Goal: Information Seeking & Learning: Find contact information

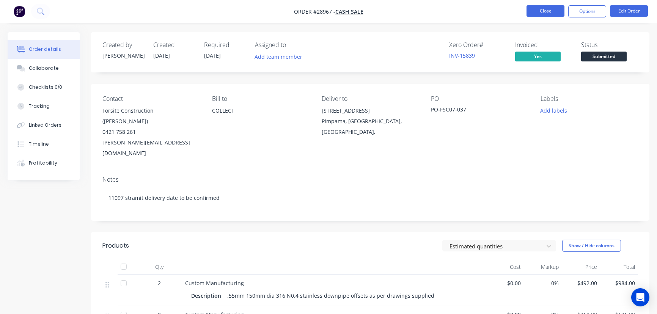
click at [540, 9] on button "Close" at bounding box center [546, 10] width 38 height 11
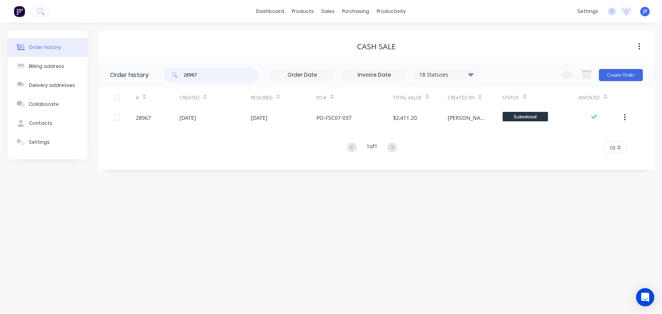
drag, startPoint x: 200, startPoint y: 76, endPoint x: 173, endPoint y: 77, distance: 27.3
click at [173, 77] on div "28967" at bounding box center [211, 75] width 95 height 15
type input "2"
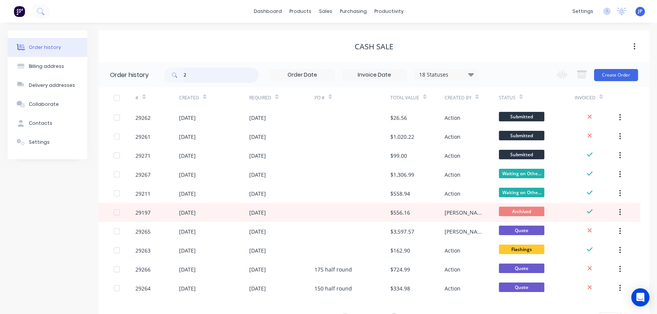
click at [203, 78] on input "2" at bounding box center [221, 75] width 75 height 15
type input "28582"
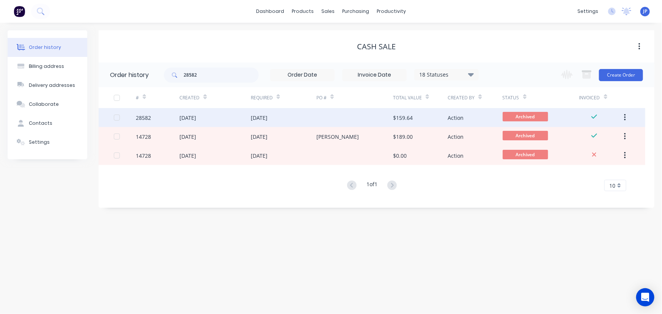
click at [182, 117] on div "[DATE]" at bounding box center [187, 118] width 17 height 8
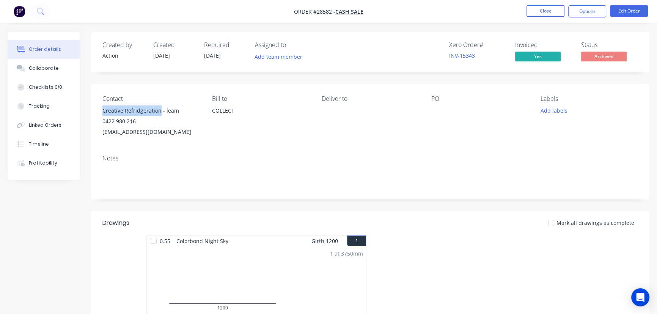
drag, startPoint x: 159, startPoint y: 113, endPoint x: 99, endPoint y: 107, distance: 60.3
click at [99, 107] on div "Contact Creative Refridgeration - leam 0422 980 216 [EMAIL_ADDRESS][DOMAIN_NAME…" at bounding box center [370, 116] width 559 height 65
copy div "Creative Refridgeration"
drag, startPoint x: 182, startPoint y: 135, endPoint x: 99, endPoint y: 139, distance: 83.2
click at [99, 139] on div "Contact Creative Refridgeration - leam 0422 980 216 [EMAIL_ADDRESS][DOMAIN_NAME…" at bounding box center [370, 116] width 559 height 65
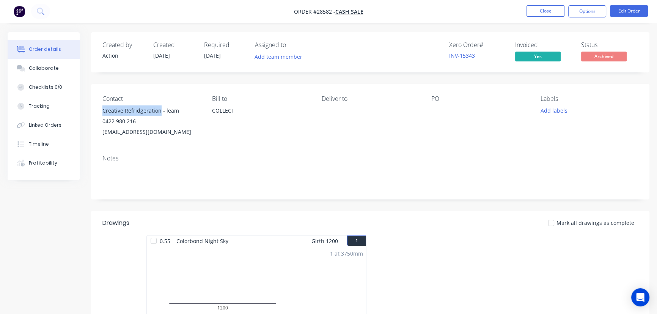
copy div "[EMAIL_ADDRESS][DOMAIN_NAME]"
click at [550, 9] on button "Close" at bounding box center [546, 10] width 38 height 11
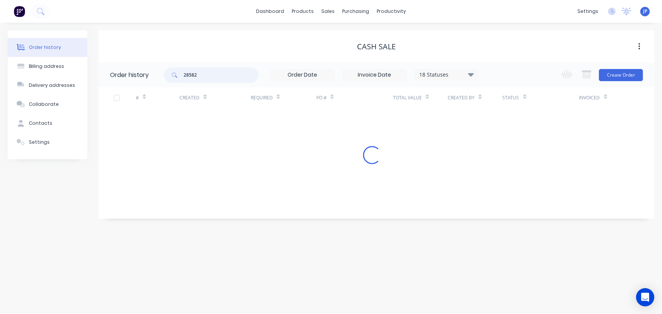
drag, startPoint x: 202, startPoint y: 75, endPoint x: 158, endPoint y: 79, distance: 44.1
click at [158, 79] on header "Order history 28582 18 Statuses Invoice Status Invoiced Not Invoiced Partial Or…" at bounding box center [377, 75] width 556 height 25
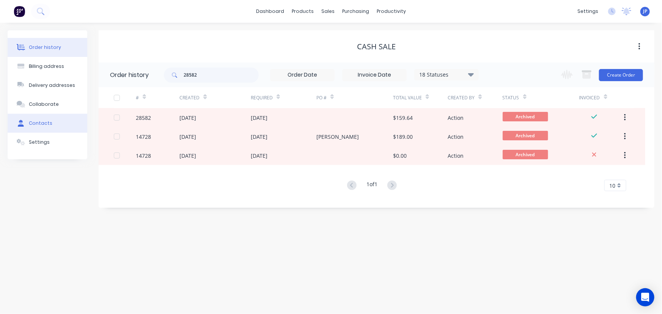
click at [54, 126] on button "Contacts" at bounding box center [48, 123] width 80 height 19
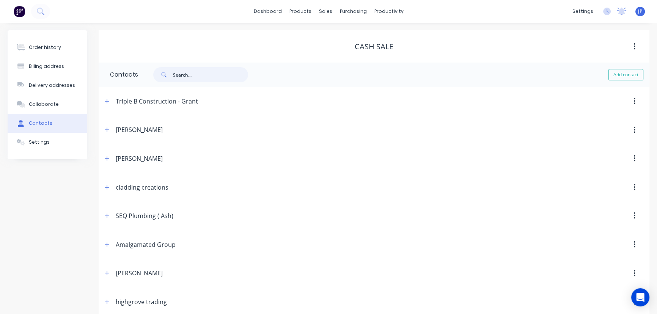
click at [186, 78] on input "text" at bounding box center [210, 74] width 75 height 15
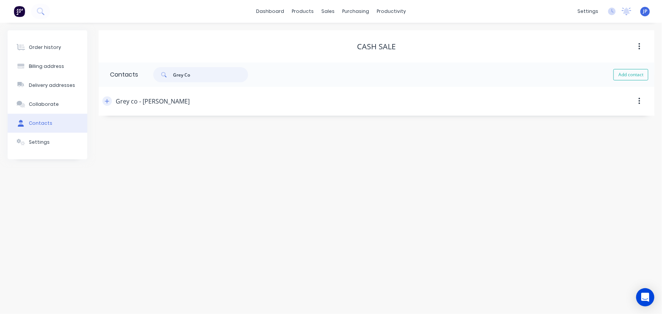
type input "Grey Co"
click at [108, 102] on icon "button" at bounding box center [107, 101] width 5 height 5
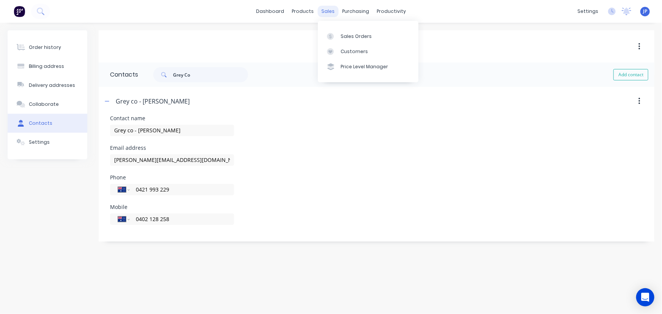
click at [327, 8] on div "sales" at bounding box center [328, 11] width 21 height 11
click at [341, 52] on div "Customers" at bounding box center [354, 51] width 27 height 7
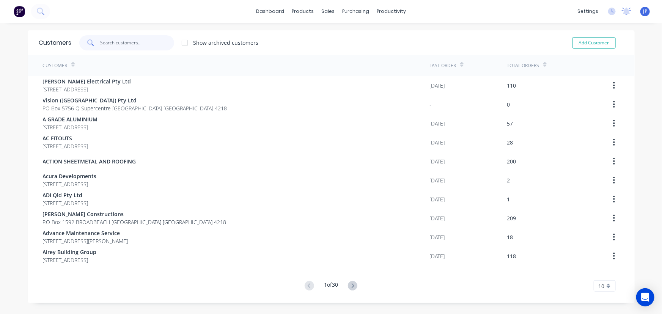
click at [121, 46] on input "text" at bounding box center [137, 42] width 74 height 15
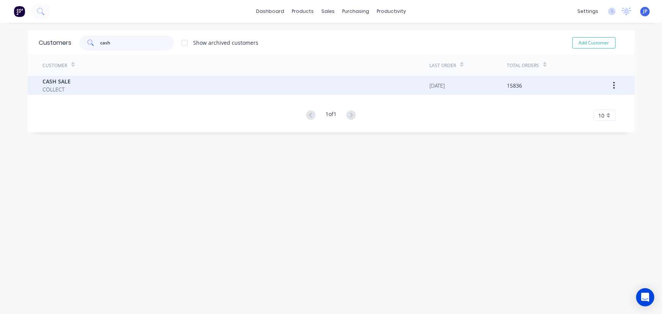
type input "cash"
click at [35, 79] on div "CASH SALE COLLECT [DATE] 15836" at bounding box center [331, 85] width 607 height 19
click at [60, 81] on span "CASH SALE" at bounding box center [57, 81] width 28 height 8
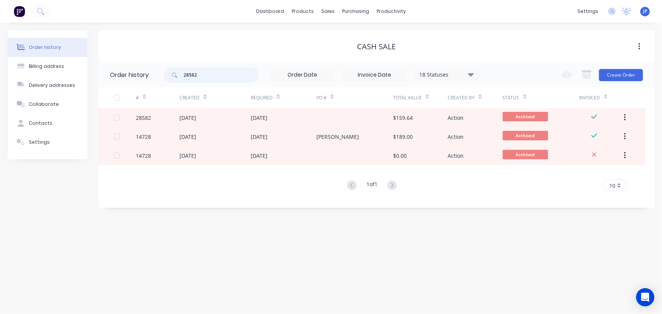
drag, startPoint x: 206, startPoint y: 77, endPoint x: 174, endPoint y: 76, distance: 31.9
click at [174, 76] on div "28582" at bounding box center [211, 75] width 95 height 15
type input "29087"
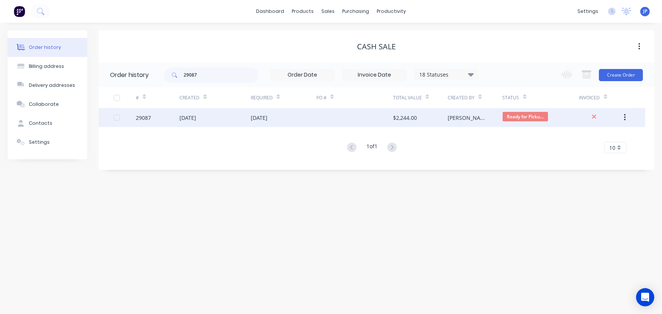
click at [201, 113] on div "[DATE]" at bounding box center [214, 117] width 71 height 19
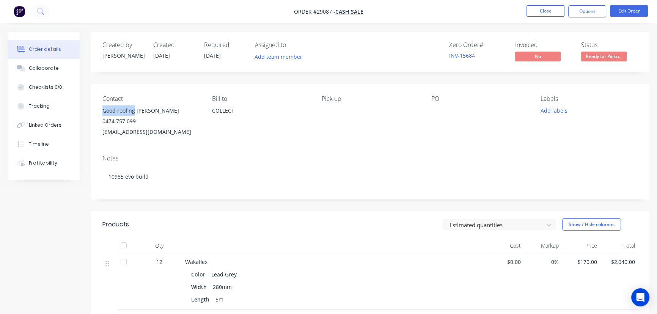
drag, startPoint x: 135, startPoint y: 112, endPoint x: 101, endPoint y: 114, distance: 33.4
click at [101, 114] on div "Contact Good roofing [PERSON_NAME] 0474 757 099 [EMAIL_ADDRESS][DOMAIN_NAME] [P…" at bounding box center [370, 116] width 559 height 65
copy div "Good roofing"
click at [588, 14] on button "Options" at bounding box center [587, 11] width 38 height 12
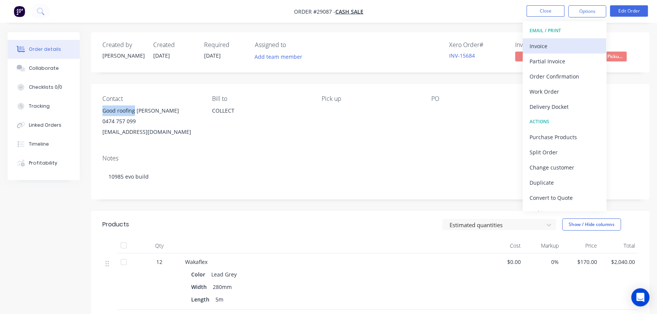
click at [543, 49] on div "Invoice" at bounding box center [565, 46] width 70 height 11
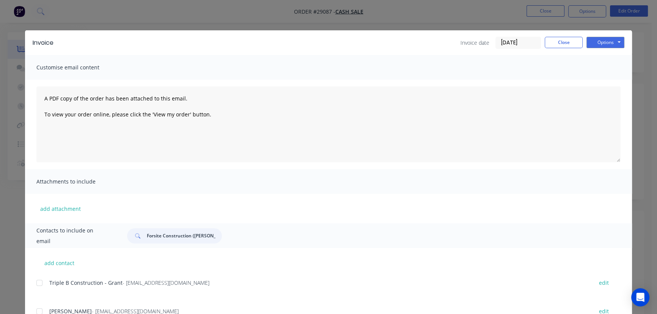
drag, startPoint x: 212, startPoint y: 239, endPoint x: 132, endPoint y: 244, distance: 80.6
click at [132, 244] on div "Contacts to include on email Forsite Construction ([PERSON_NAME])" at bounding box center [328, 235] width 607 height 25
paste input "Good roofing"
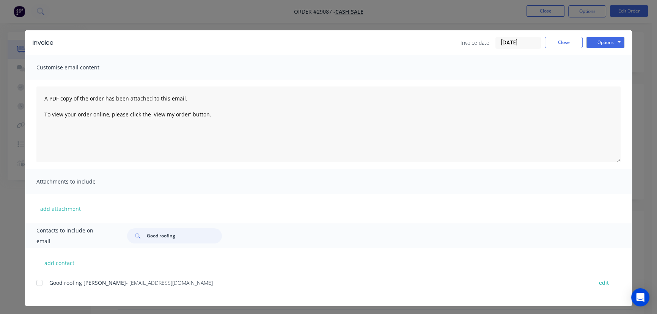
type input "Good roofing"
drag, startPoint x: 177, startPoint y: 292, endPoint x: 47, endPoint y: 297, distance: 130.3
click at [47, 297] on div "Good roofing [PERSON_NAME] - [EMAIL_ADDRESS][DOMAIN_NAME] edit" at bounding box center [334, 292] width 596 height 28
copy div "Good roofing [PERSON_NAME] - [EMAIL_ADDRESS][DOMAIN_NAME]"
click at [598, 43] on button "Options" at bounding box center [606, 42] width 38 height 11
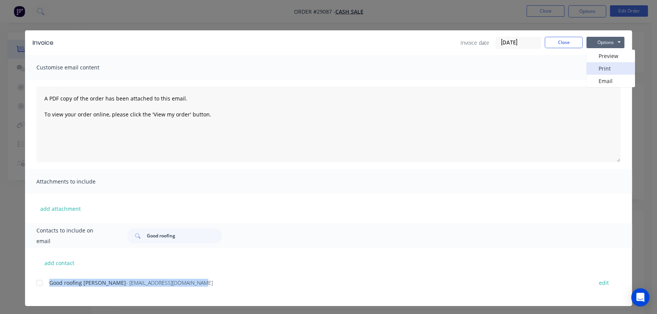
click at [600, 67] on button "Print" at bounding box center [611, 68] width 49 height 13
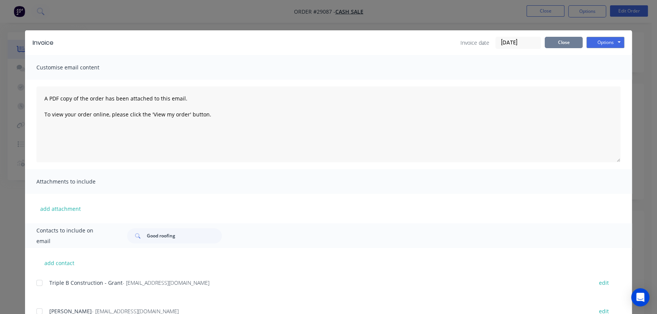
click at [556, 42] on button "Close" at bounding box center [564, 42] width 38 height 11
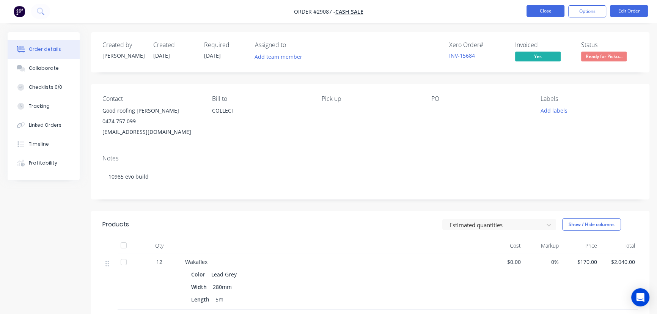
click at [538, 11] on button "Close" at bounding box center [546, 10] width 38 height 11
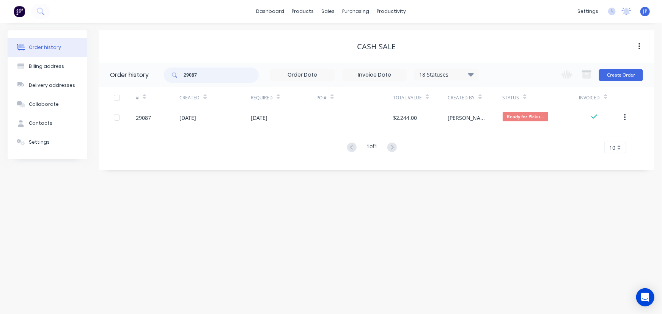
drag, startPoint x: 186, startPoint y: 76, endPoint x: 168, endPoint y: 76, distance: 17.1
click at [168, 76] on div "29087" at bounding box center [211, 75] width 95 height 15
type input "285.37"
click at [202, 73] on input "285.37" at bounding box center [221, 75] width 75 height 15
type input "28537"
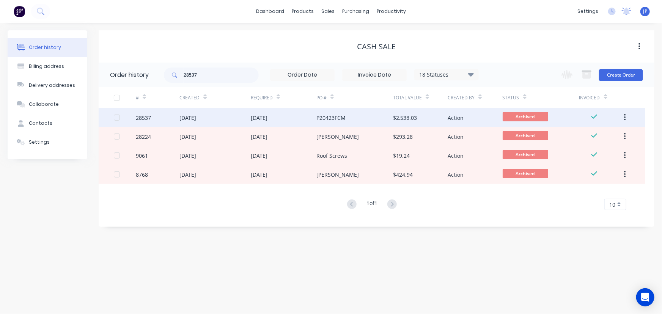
click at [196, 118] on div "[DATE]" at bounding box center [187, 118] width 17 height 8
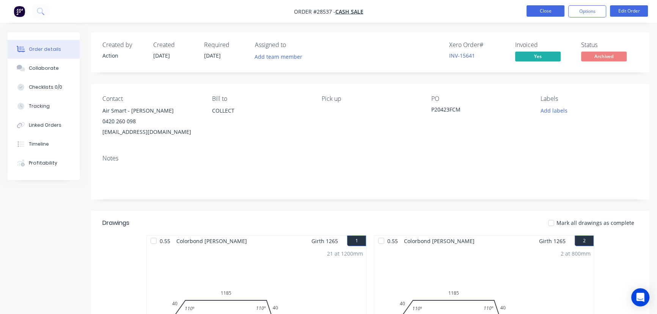
click at [530, 15] on button "Close" at bounding box center [546, 10] width 38 height 11
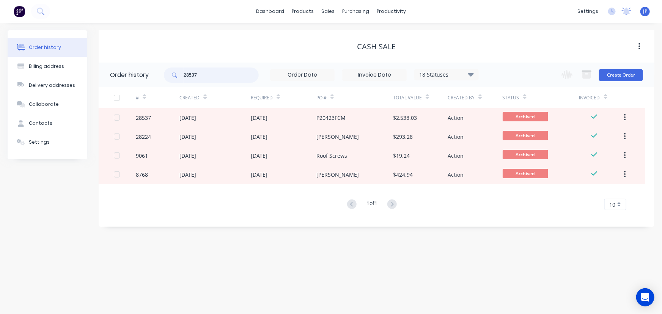
drag, startPoint x: 211, startPoint y: 74, endPoint x: 169, endPoint y: 77, distance: 42.2
click at [169, 77] on div "28537" at bounding box center [211, 75] width 95 height 15
type input "29033"
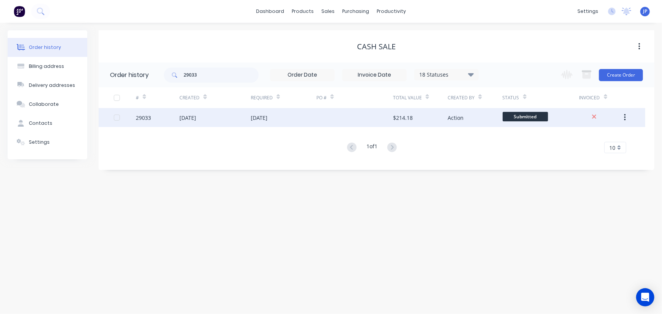
click at [188, 115] on div "[DATE]" at bounding box center [187, 118] width 17 height 8
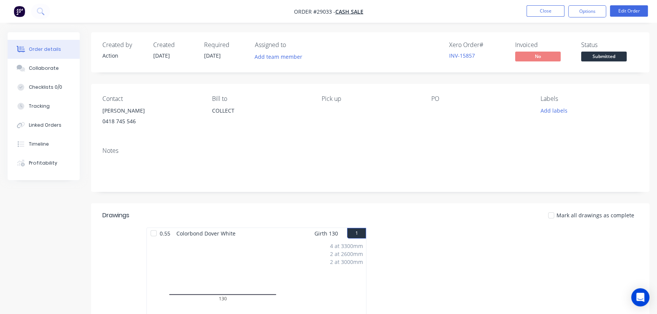
drag, startPoint x: 153, startPoint y: 110, endPoint x: 98, endPoint y: 109, distance: 55.0
click at [98, 109] on div "Contact [PERSON_NAME] 0418 745 546 Bill to COLLECT Pick up PO Labels Add labels" at bounding box center [370, 112] width 559 height 57
copy div "[PERSON_NAME]"
click at [590, 8] on button "Options" at bounding box center [587, 11] width 38 height 12
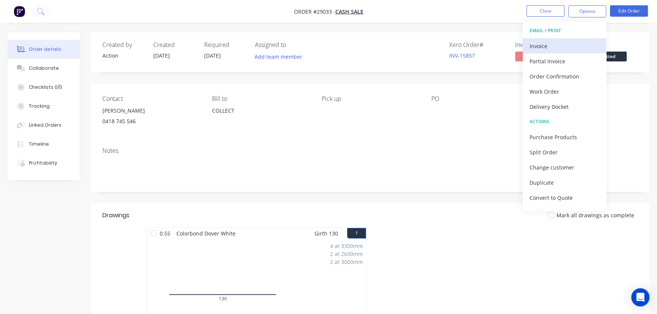
click at [550, 45] on div "Invoice" at bounding box center [565, 46] width 70 height 11
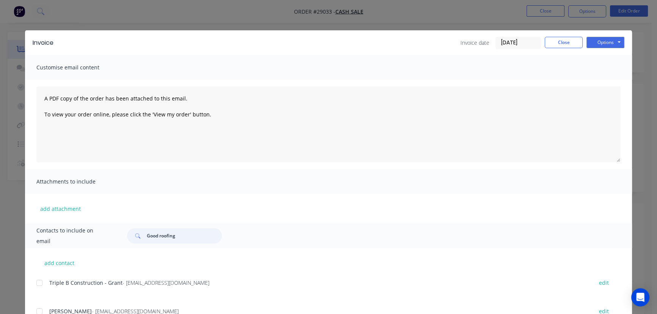
drag, startPoint x: 179, startPoint y: 239, endPoint x: 139, endPoint y: 237, distance: 39.9
click at [139, 237] on div "Good roofing" at bounding box center [174, 235] width 95 height 15
paste input "[PERSON_NAME]"
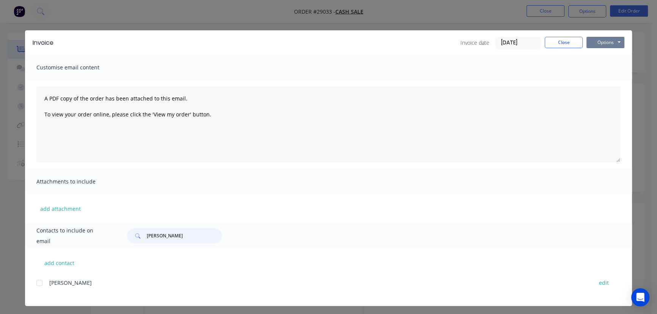
type input "[PERSON_NAME]"
click at [607, 45] on button "Options" at bounding box center [606, 42] width 38 height 11
click at [605, 67] on button "Print" at bounding box center [611, 68] width 49 height 13
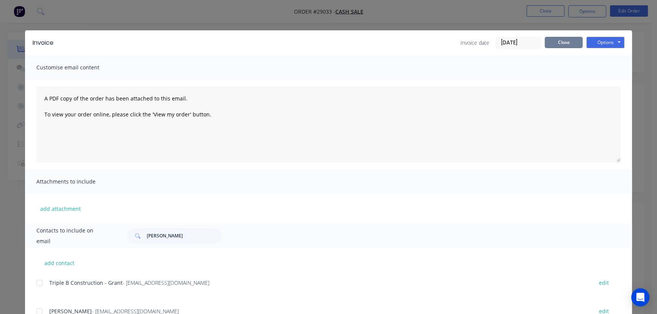
click at [549, 43] on button "Close" at bounding box center [564, 42] width 38 height 11
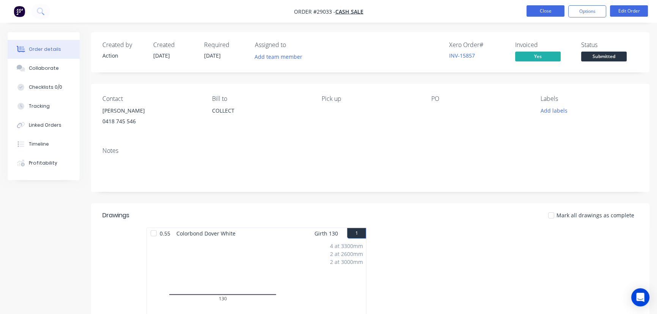
click at [537, 14] on button "Close" at bounding box center [546, 10] width 38 height 11
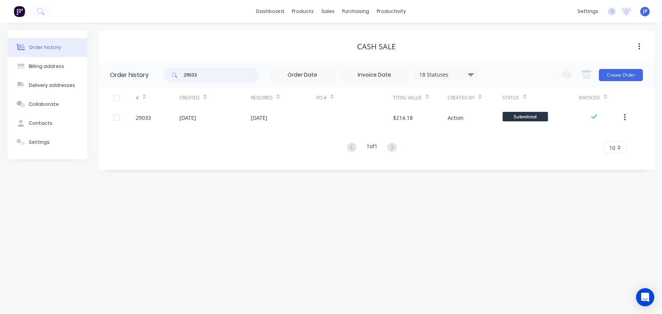
drag, startPoint x: 205, startPoint y: 75, endPoint x: 170, endPoint y: 77, distance: 34.6
click at [170, 77] on div "29033" at bounding box center [211, 75] width 95 height 15
type input "29274"
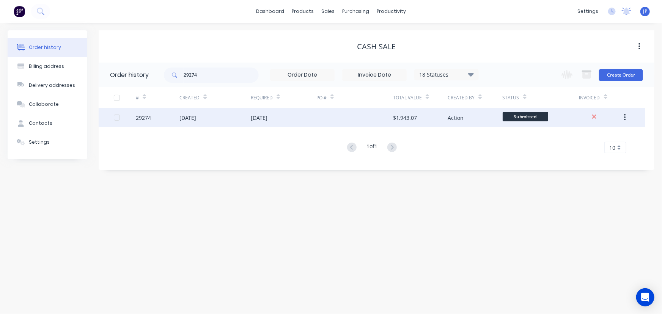
click at [196, 116] on div "[DATE]" at bounding box center [187, 118] width 17 height 8
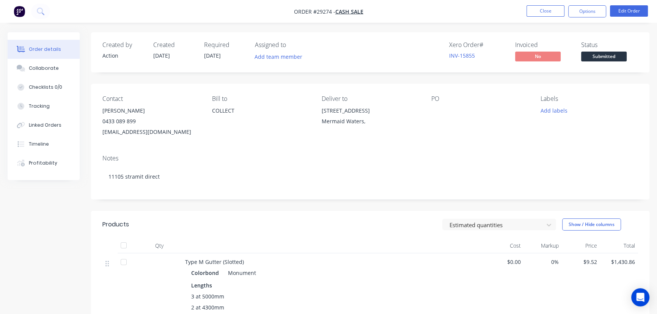
drag, startPoint x: 148, startPoint y: 110, endPoint x: 97, endPoint y: 114, distance: 51.4
click at [97, 114] on div "Contact [PERSON_NAME] 0433 089 899 [EMAIL_ADDRESS][DOMAIN_NAME] [PERSON_NAME] t…" at bounding box center [370, 116] width 559 height 65
copy div "[PERSON_NAME]"
click at [586, 8] on button "Options" at bounding box center [587, 11] width 38 height 12
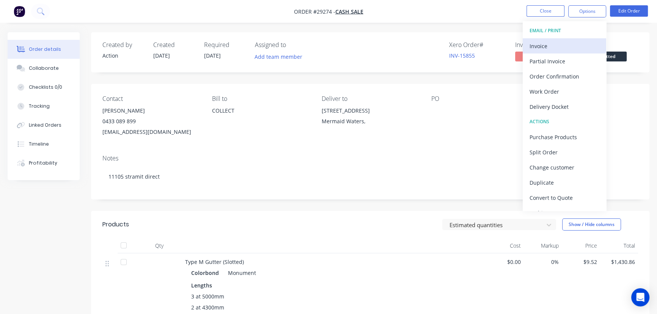
click at [542, 41] on div "Invoice" at bounding box center [565, 46] width 70 height 11
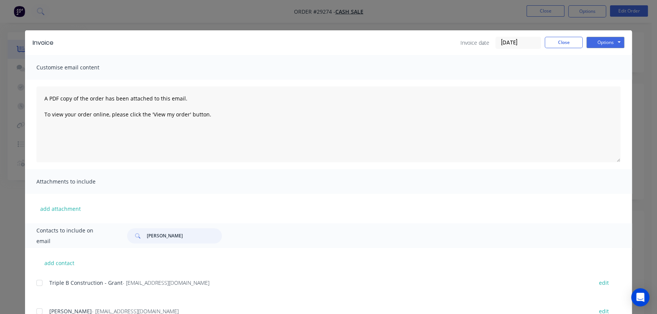
drag, startPoint x: 191, startPoint y: 240, endPoint x: 129, endPoint y: 239, distance: 62.2
click at [129, 239] on div "[PERSON_NAME]" at bounding box center [174, 235] width 95 height 15
paste input "[PERSON_NAME]"
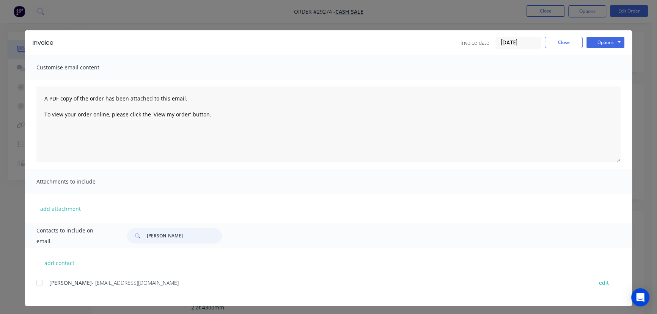
type input "[PERSON_NAME]"
drag, startPoint x: 151, startPoint y: 286, endPoint x: 43, endPoint y: 288, distance: 107.8
click at [43, 288] on div "[PERSON_NAME] - [EMAIL_ADDRESS][DOMAIN_NAME] edit" at bounding box center [334, 283] width 596 height 10
copy div "[PERSON_NAME] - [EMAIL_ADDRESS][DOMAIN_NAME]"
drag, startPoint x: 596, startPoint y: 44, endPoint x: 596, endPoint y: 49, distance: 4.9
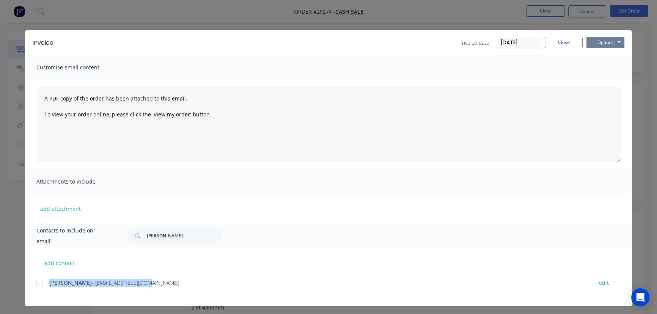
click at [596, 45] on button "Options" at bounding box center [606, 42] width 38 height 11
click at [603, 69] on button "Print" at bounding box center [611, 68] width 49 height 13
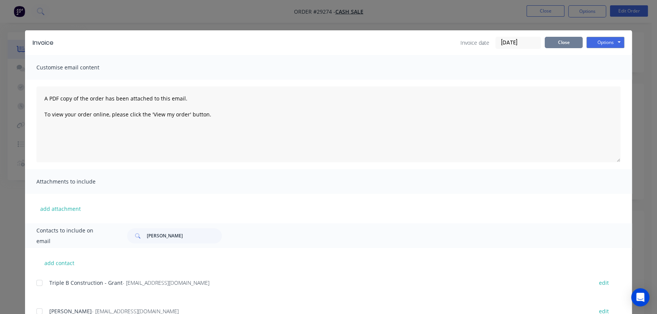
click at [551, 47] on button "Close" at bounding box center [564, 42] width 38 height 11
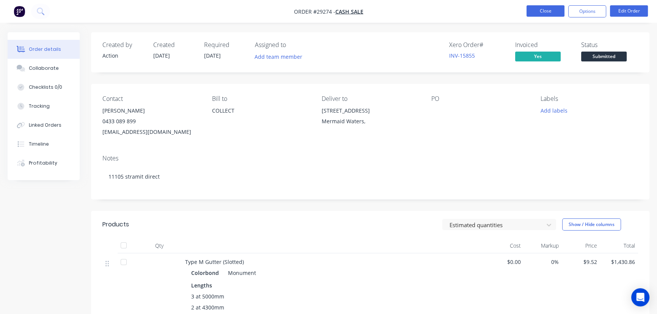
click at [533, 10] on button "Close" at bounding box center [546, 10] width 38 height 11
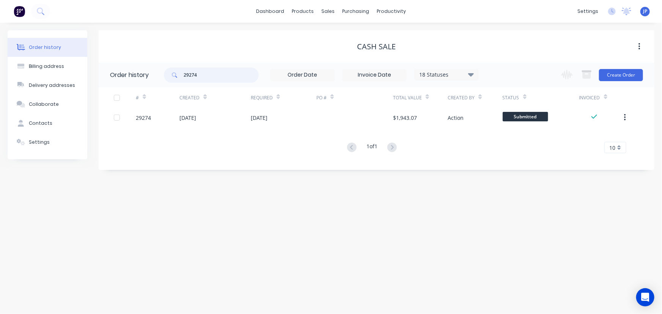
drag, startPoint x: 206, startPoint y: 72, endPoint x: 173, endPoint y: 77, distance: 32.9
click at [173, 78] on div "29274" at bounding box center [211, 75] width 95 height 15
type input "5"
type input "28558"
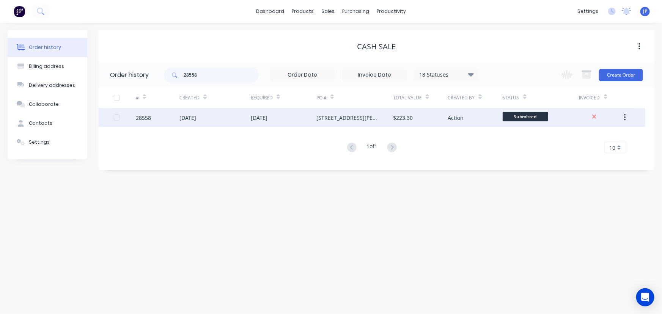
click at [174, 116] on div "28558" at bounding box center [158, 117] width 44 height 19
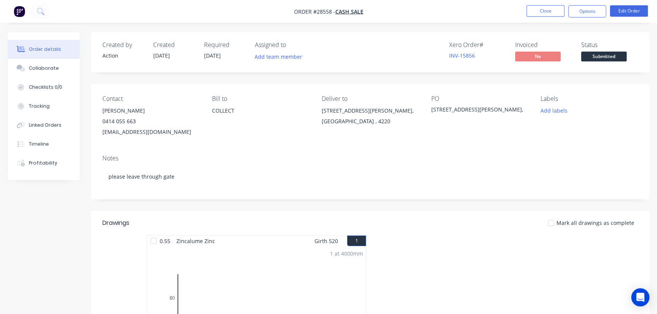
click at [128, 112] on div "[PERSON_NAME]" at bounding box center [151, 110] width 98 height 11
drag, startPoint x: 128, startPoint y: 112, endPoint x: 99, endPoint y: 111, distance: 29.6
click at [99, 111] on div "Contact [PERSON_NAME] [PHONE_NUMBER] [EMAIL_ADDRESS][DOMAIN_NAME] [PERSON_NAME]…" at bounding box center [370, 116] width 559 height 65
copy div "[PERSON_NAME]"
click at [585, 13] on button "Options" at bounding box center [587, 11] width 38 height 12
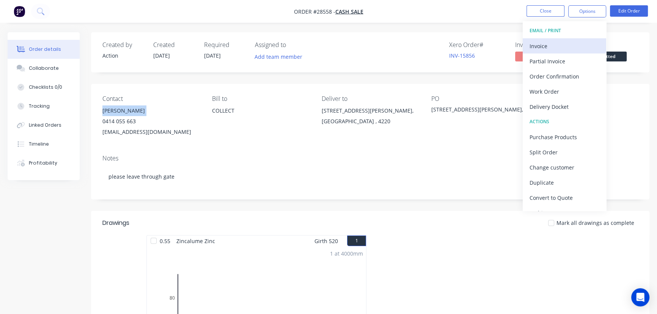
click at [548, 46] on div "Invoice" at bounding box center [565, 46] width 70 height 11
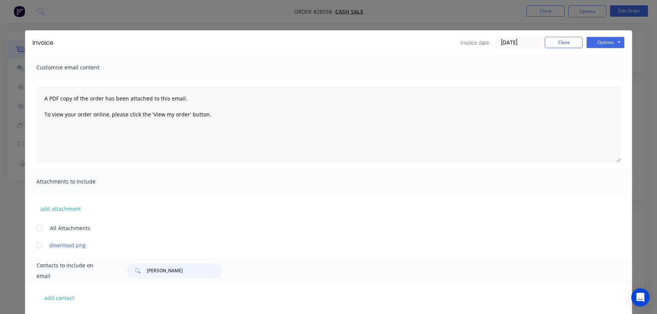
drag, startPoint x: 182, startPoint y: 272, endPoint x: 135, endPoint y: 272, distance: 46.7
click at [135, 272] on div "[PERSON_NAME]" at bounding box center [174, 270] width 95 height 15
paste input "[PERSON_NAME]"
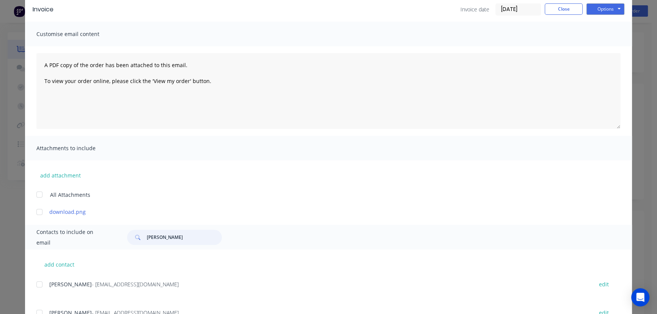
scroll to position [66, 0]
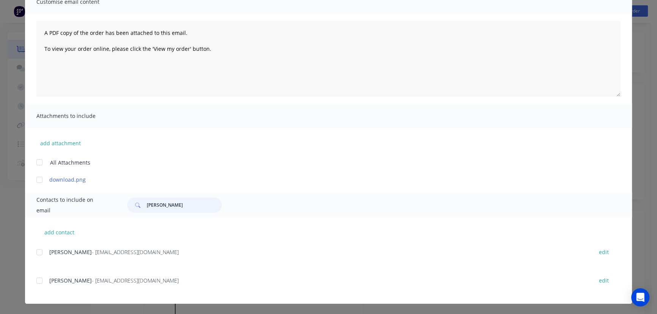
type input "[PERSON_NAME]"
drag, startPoint x: 145, startPoint y: 258, endPoint x: 44, endPoint y: 257, distance: 101.3
click at [44, 257] on div "[PERSON_NAME] - [EMAIL_ADDRESS][DOMAIN_NAME] edit" at bounding box center [334, 256] width 596 height 19
copy div "[PERSON_NAME] - [EMAIL_ADDRESS][DOMAIN_NAME]"
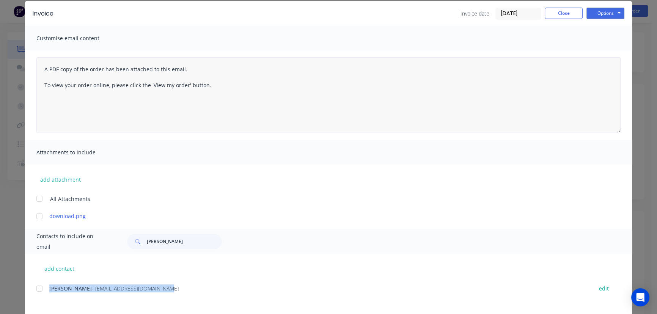
scroll to position [0, 0]
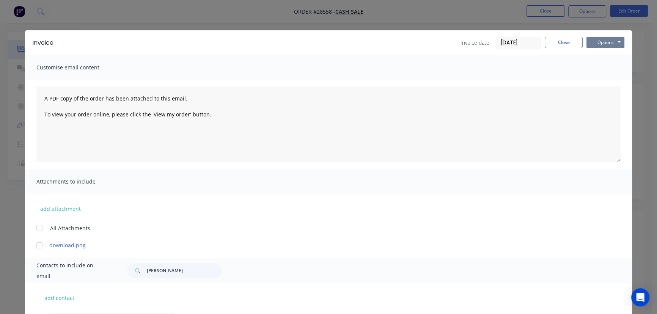
click at [611, 45] on button "Options" at bounding box center [606, 42] width 38 height 11
click at [607, 69] on button "Print" at bounding box center [611, 68] width 49 height 13
click at [560, 44] on button "Close" at bounding box center [564, 42] width 38 height 11
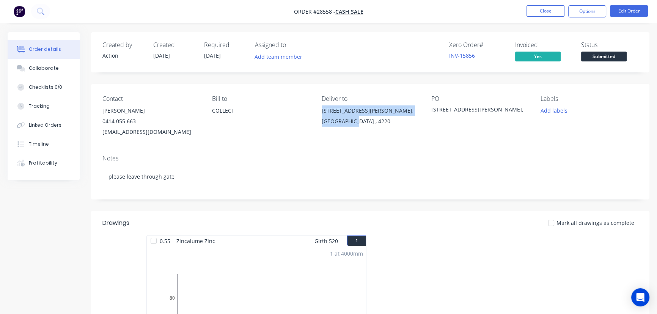
drag, startPoint x: 357, startPoint y: 124, endPoint x: 321, endPoint y: 113, distance: 37.2
click at [321, 113] on div "Contact [PERSON_NAME] [PHONE_NUMBER] [EMAIL_ADDRESS][DOMAIN_NAME] [PERSON_NAME]…" at bounding box center [370, 116] width 559 height 65
copy div "[STREET_ADDRESS][PERSON_NAME]"
click at [558, 14] on button "Close" at bounding box center [546, 10] width 38 height 11
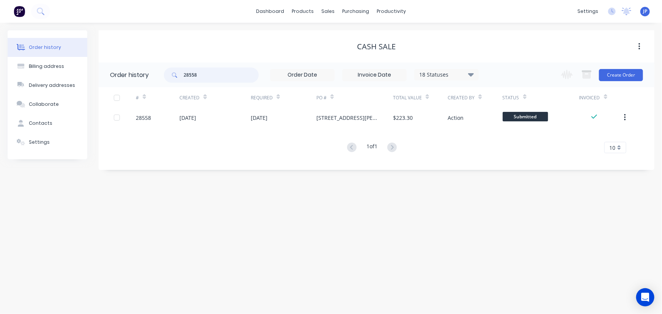
drag, startPoint x: 200, startPoint y: 72, endPoint x: 179, endPoint y: 74, distance: 21.0
click at [179, 74] on div "28558" at bounding box center [211, 75] width 95 height 15
type input "29208"
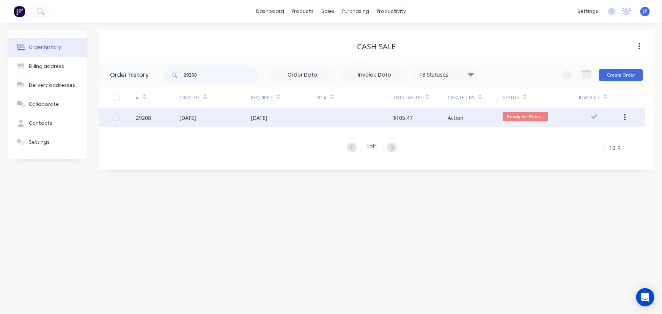
click at [186, 120] on div "[DATE]" at bounding box center [187, 118] width 17 height 8
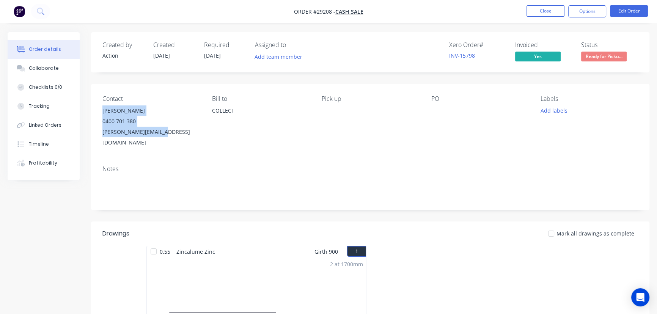
drag, startPoint x: 162, startPoint y: 133, endPoint x: 98, endPoint y: 113, distance: 67.3
click at [98, 113] on div "Contact [PERSON_NAME] 0400 701 380 [PERSON_NAME][EMAIL_ADDRESS][DOMAIN_NAME] [P…" at bounding box center [370, 122] width 559 height 76
click at [193, 165] on div "Notes" at bounding box center [370, 168] width 536 height 7
drag, startPoint x: 169, startPoint y: 135, endPoint x: 101, endPoint y: 142, distance: 69.0
click at [101, 142] on div "Contact [PERSON_NAME] 0400 701 380 [PERSON_NAME][EMAIL_ADDRESS][DOMAIN_NAME] [P…" at bounding box center [370, 122] width 559 height 76
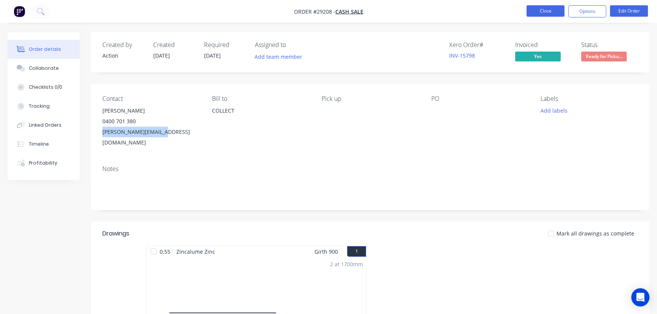
click at [544, 12] on button "Close" at bounding box center [546, 10] width 38 height 11
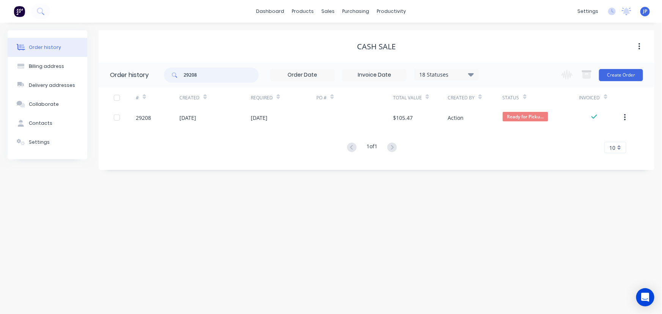
drag, startPoint x: 209, startPoint y: 79, endPoint x: 187, endPoint y: 80, distance: 22.1
click at [187, 80] on input "29208" at bounding box center [221, 75] width 75 height 15
type input "2"
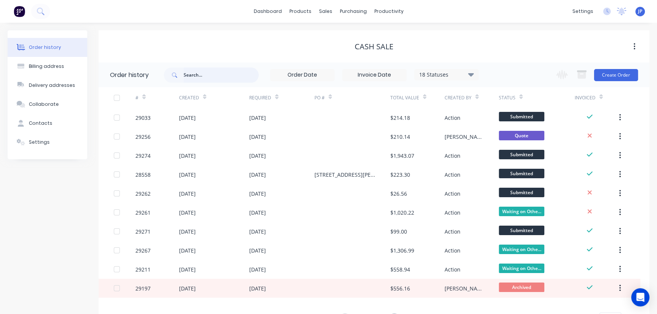
click at [187, 80] on input "text" at bounding box center [221, 75] width 75 height 15
type input "28582"
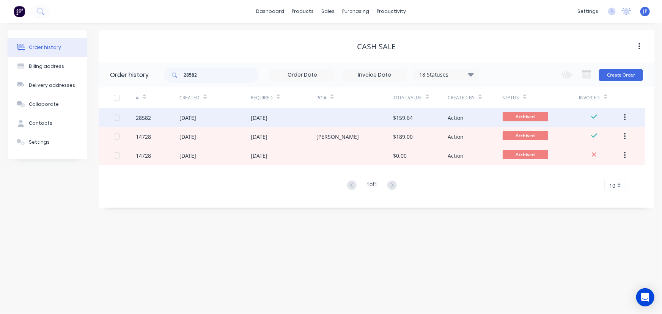
click at [196, 119] on div "[DATE]" at bounding box center [187, 118] width 17 height 8
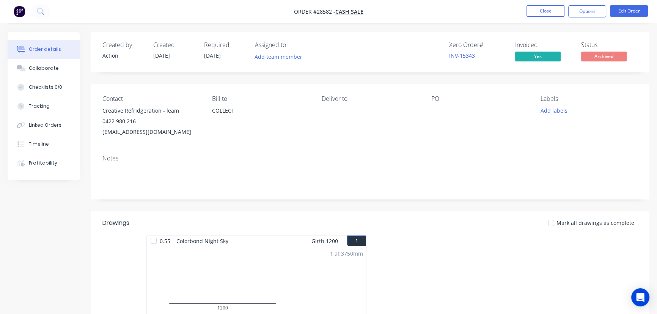
drag, startPoint x: 187, startPoint y: 133, endPoint x: 100, endPoint y: 137, distance: 86.6
click at [100, 137] on div "Contact Creative Refridgeration - leam 0422 980 216 [EMAIL_ADDRESS][DOMAIN_NAME…" at bounding box center [370, 116] width 559 height 65
click at [159, 113] on div "Creative Refridgeration - leam" at bounding box center [151, 110] width 98 height 11
drag, startPoint x: 159, startPoint y: 113, endPoint x: 101, endPoint y: 110, distance: 58.9
click at [101, 110] on div "Contact Creative Refridgeration - leam 0422 980 216 [EMAIL_ADDRESS][DOMAIN_NAME…" at bounding box center [370, 116] width 559 height 65
